Goal: Information Seeking & Learning: Check status

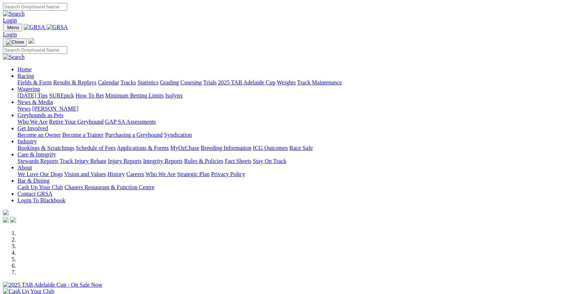
click at [96, 79] on link "Results & Replays" at bounding box center [74, 82] width 43 height 6
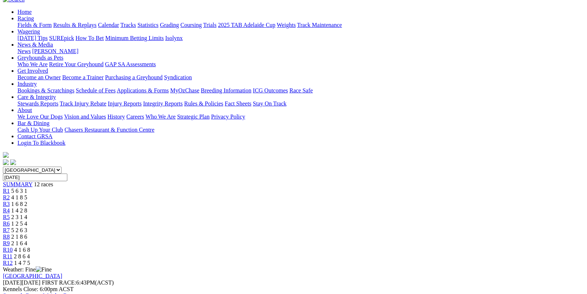
scroll to position [73, 0]
